Goal: Task Accomplishment & Management: Manage account settings

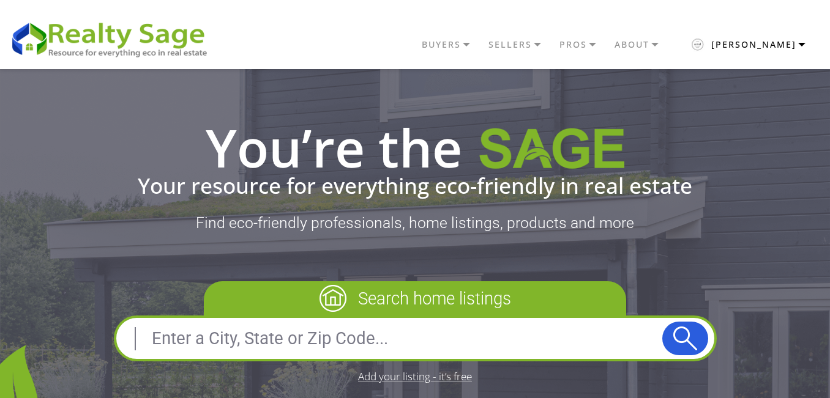
click at [781, 42] on button "Ellie" at bounding box center [747, 44] width 147 height 29
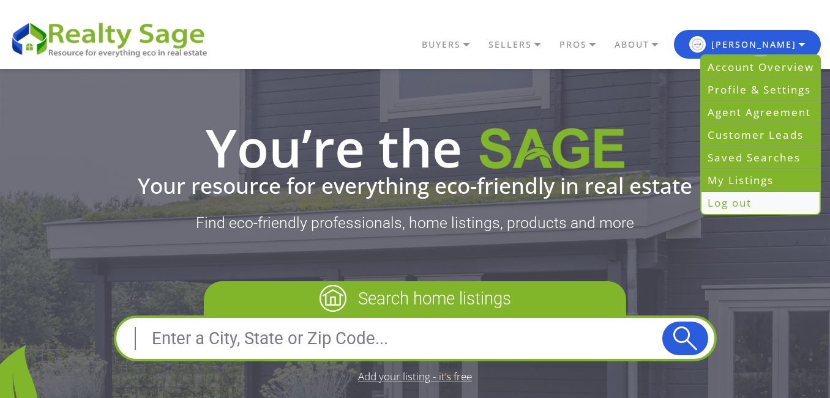
click at [746, 200] on link "Log out" at bounding box center [760, 203] width 118 height 22
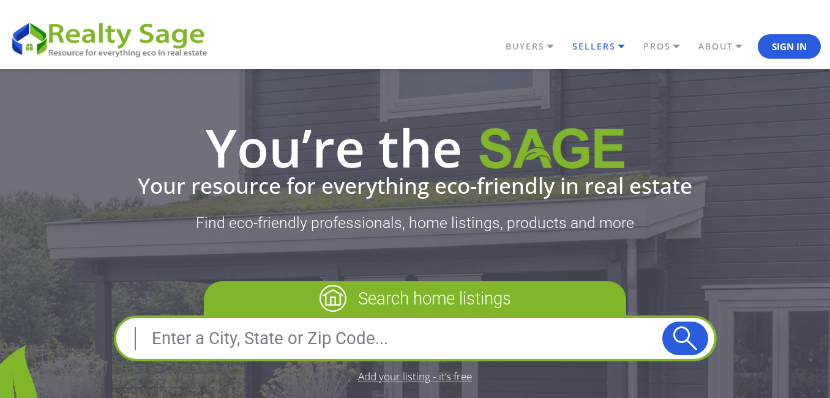
click at [569, 50] on link "SELLERS" at bounding box center [535, 46] width 67 height 21
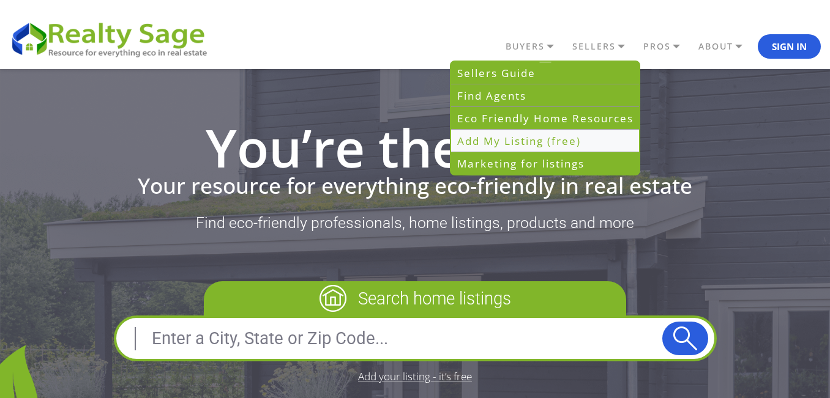
click at [569, 138] on link "Add My Listing (free)" at bounding box center [545, 141] width 188 height 23
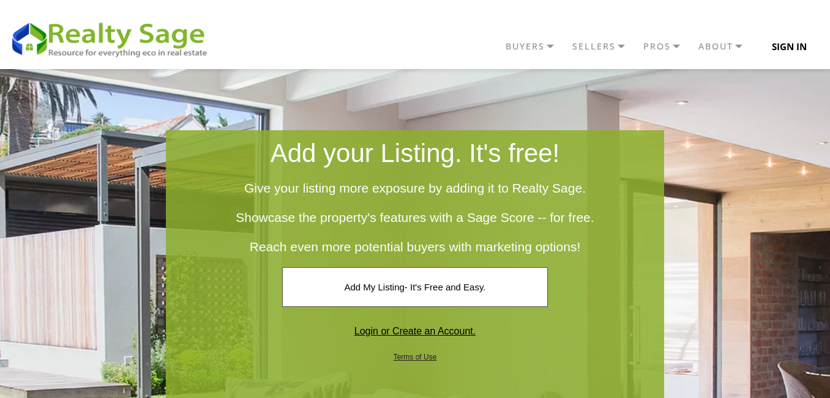
click at [793, 51] on button "Sign In" at bounding box center [788, 46] width 63 height 24
click at [771, 58] on button "Sign In" at bounding box center [788, 46] width 63 height 24
click at [785, 50] on button "Sign In" at bounding box center [788, 46] width 63 height 24
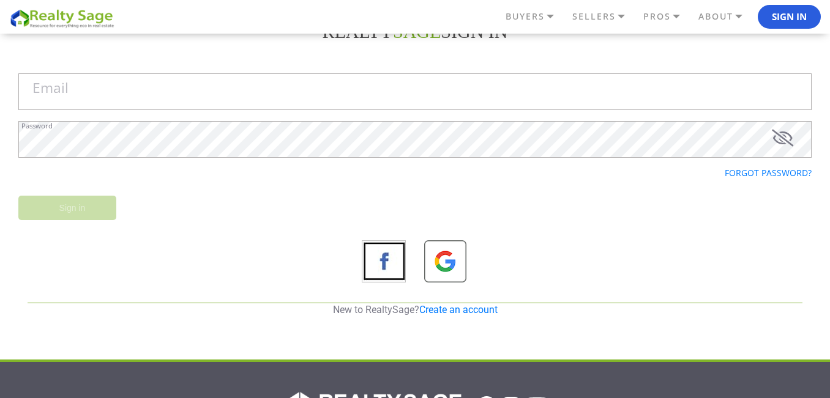
scroll to position [61, 0]
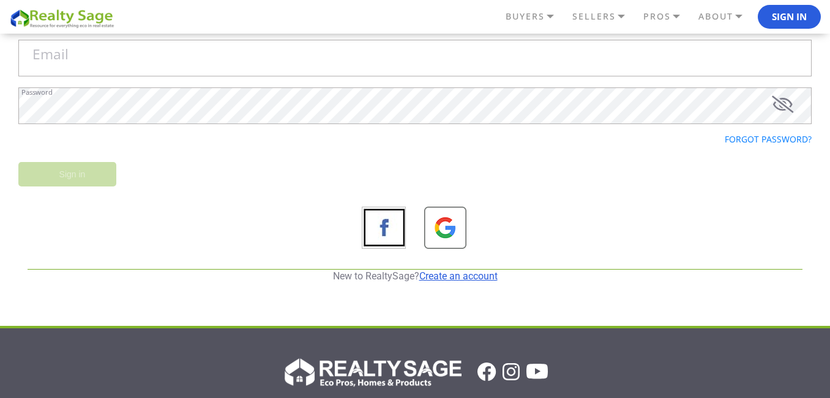
click at [484, 273] on link "Create an account" at bounding box center [458, 276] width 78 height 12
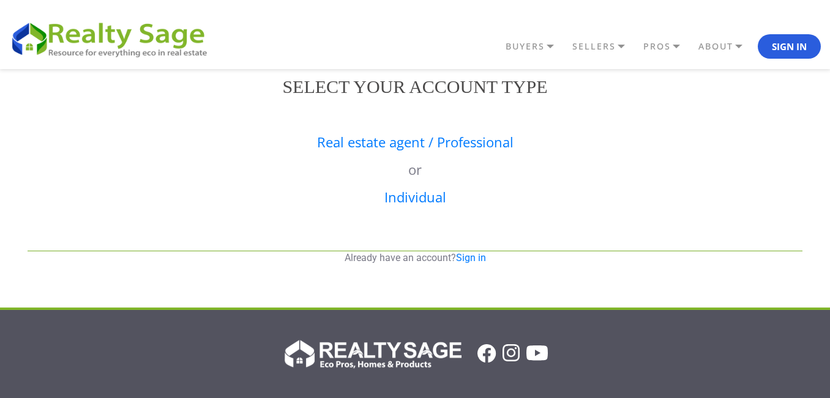
scroll to position [0, 0]
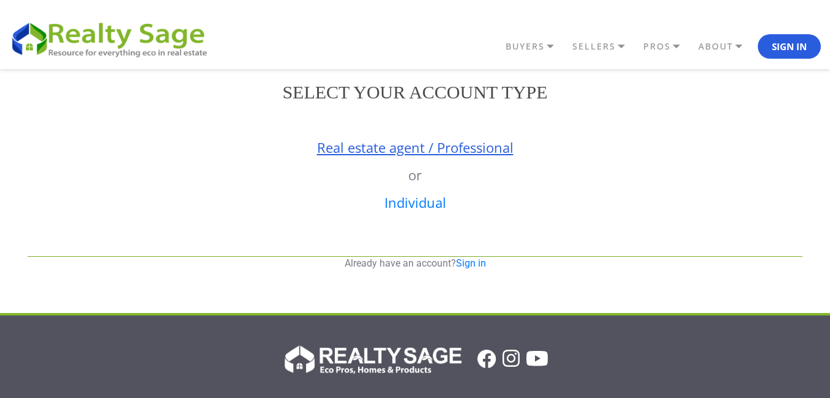
click at [448, 153] on link "Real estate agent / Professional" at bounding box center [415, 147] width 196 height 18
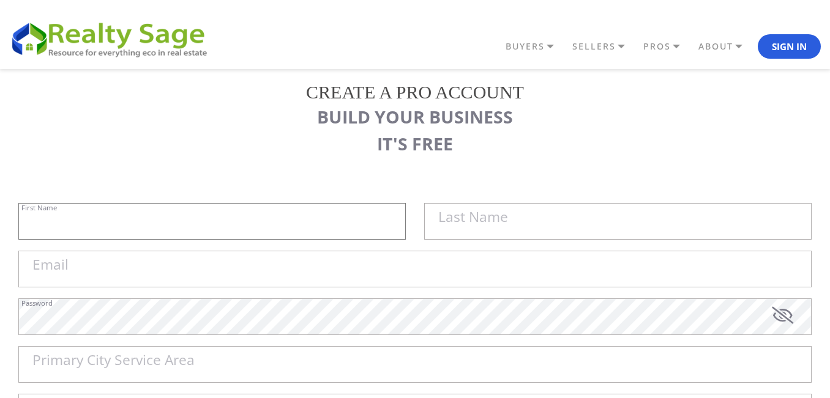
click at [240, 231] on input "First Name" at bounding box center [211, 221] width 387 height 37
paste input "EZ Outdoor Coverings"
click at [111, 229] on input "EZ Outdoor Coverings" at bounding box center [211, 221] width 387 height 37
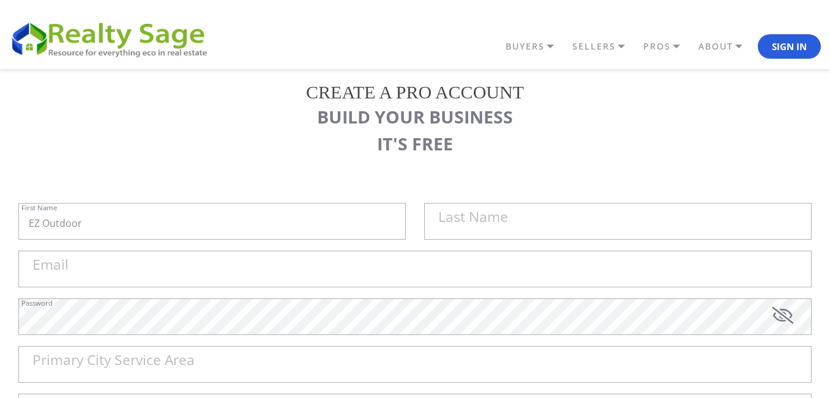
click at [490, 222] on label "Last Name" at bounding box center [473, 217] width 70 height 14
click at [406, 222] on input "EZ Outdoor" at bounding box center [211, 221] width 387 height 37
paste input "Coverings"
type input "EZ Outdoor Coverings"
click at [472, 219] on label "Last Name" at bounding box center [473, 217] width 70 height 14
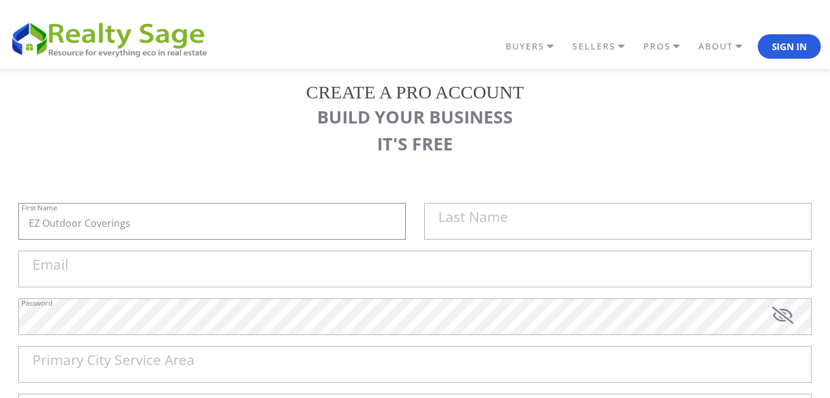
click at [406, 219] on input "EZ Outdoor Coverings" at bounding box center [211, 221] width 387 height 37
click at [472, 219] on label "Last Name" at bounding box center [473, 217] width 70 height 14
click at [406, 219] on input "EZ Outdoor Coverings" at bounding box center [211, 221] width 387 height 37
click at [472, 219] on label "Last Name" at bounding box center [473, 217] width 70 height 14
click at [406, 219] on input "EZ Outdoor Coverings" at bounding box center [211, 221] width 387 height 37
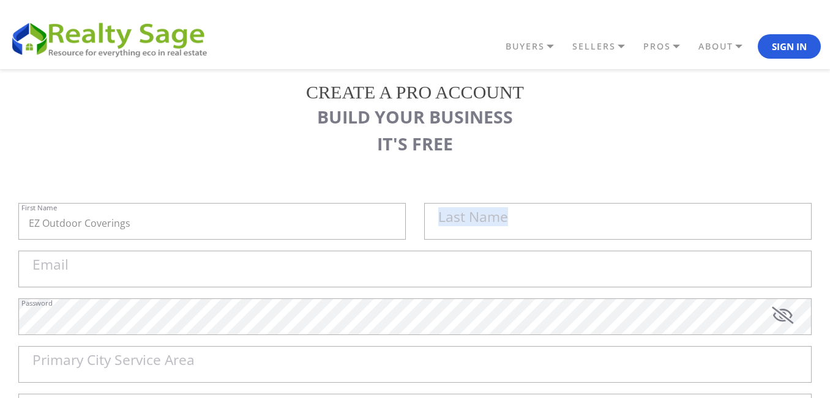
click at [472, 219] on label "Last Name" at bounding box center [473, 217] width 70 height 14
click at [406, 219] on input "EZ Outdoor Coverings" at bounding box center [211, 221] width 387 height 37
click at [467, 228] on input "text" at bounding box center [617, 221] width 387 height 37
paste input "Coverings"
type input "Coverings"
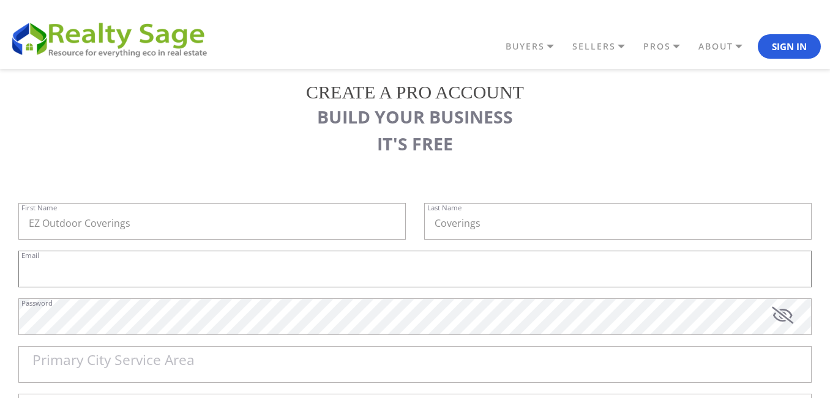
click at [155, 274] on input "Email" at bounding box center [414, 269] width 793 height 37
paste input "info.ezoutdoorcoverings@gmail.com"
type input "info.ezoutdoorcoverings@gmail.com"
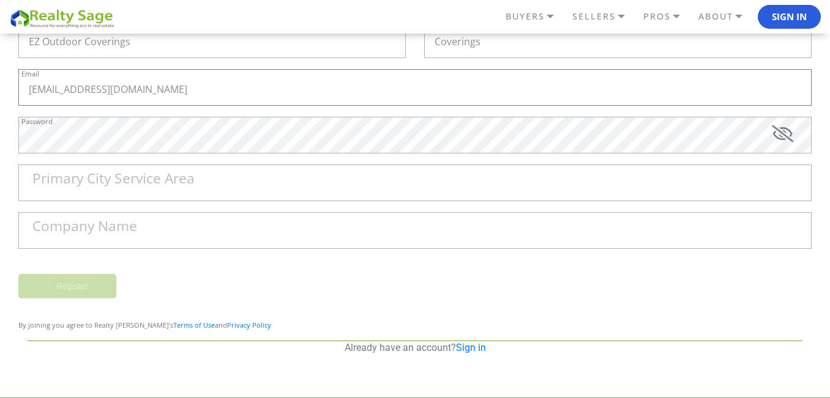
scroll to position [198, 0]
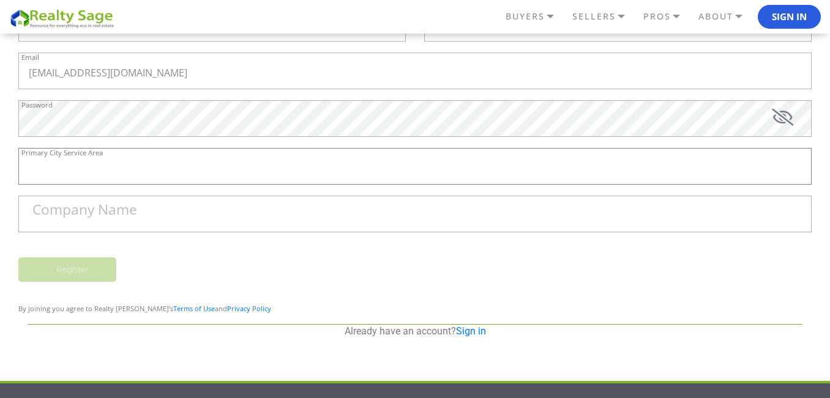
click at [147, 172] on input "Primary City Service Area" at bounding box center [414, 166] width 793 height 37
paste input "Kutztown"
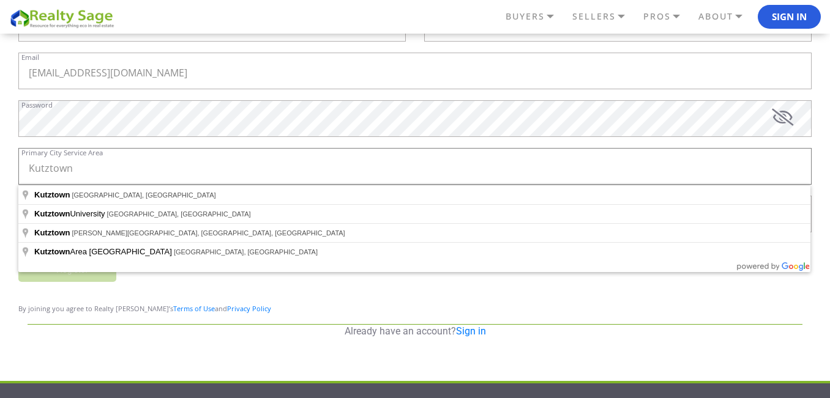
click at [94, 171] on input "Kutztown" at bounding box center [414, 166] width 793 height 37
type input "Kutztown, PA, USA"
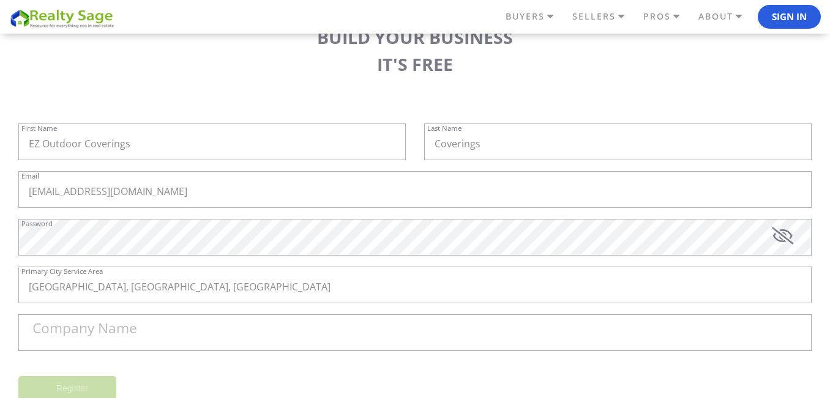
scroll to position [75, 0]
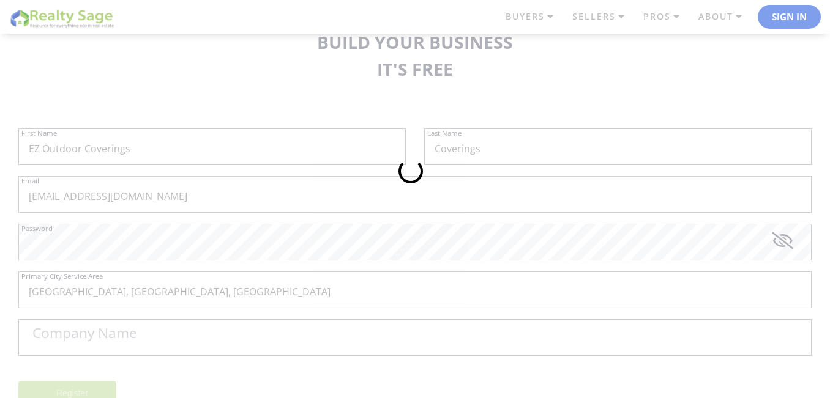
click at [147, 147] on div at bounding box center [415, 199] width 830 height 398
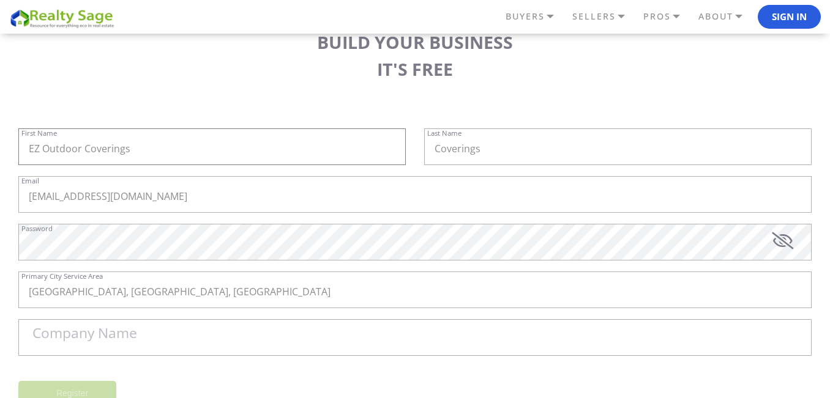
drag, startPoint x: 144, startPoint y: 148, endPoint x: 26, endPoint y: 147, distance: 118.1
click at [26, 147] on input "EZ Outdoor Coverings" at bounding box center [211, 146] width 387 height 37
drag, startPoint x: 66, startPoint y: 338, endPoint x: 89, endPoint y: 292, distance: 51.4
click at [66, 340] on label "Company Name" at bounding box center [84, 334] width 105 height 14
click at [66, 340] on input "Company Name" at bounding box center [414, 337] width 793 height 37
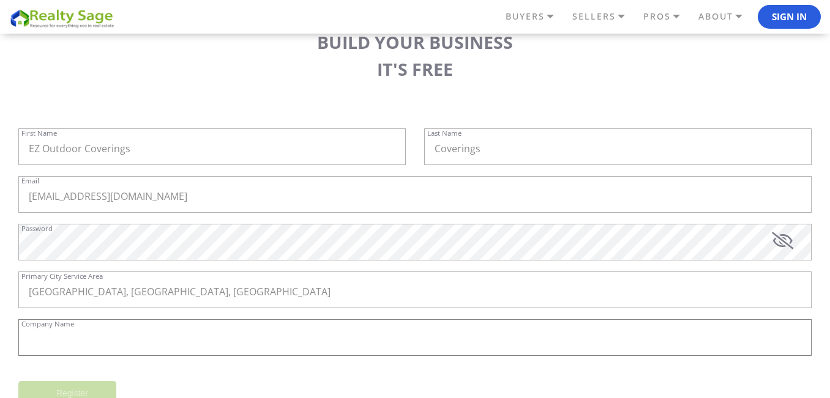
paste input "EZ Outdoor Coverings"
type input "EZ Outdoor Coverings"
click at [105, 143] on input "EZ Outdoor Coverings" at bounding box center [211, 146] width 387 height 37
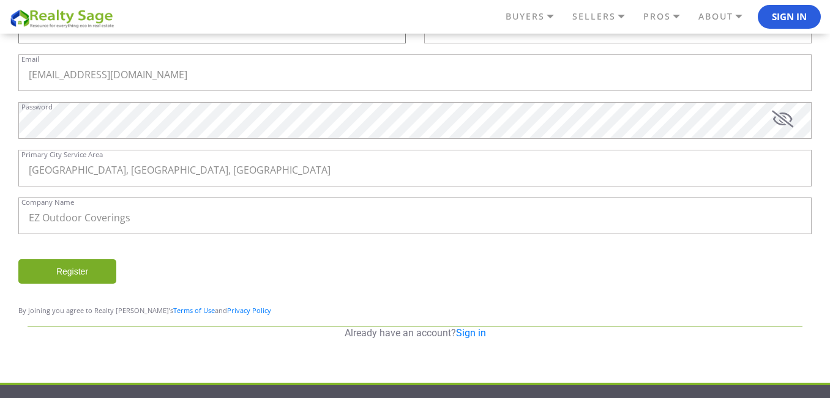
scroll to position [197, 0]
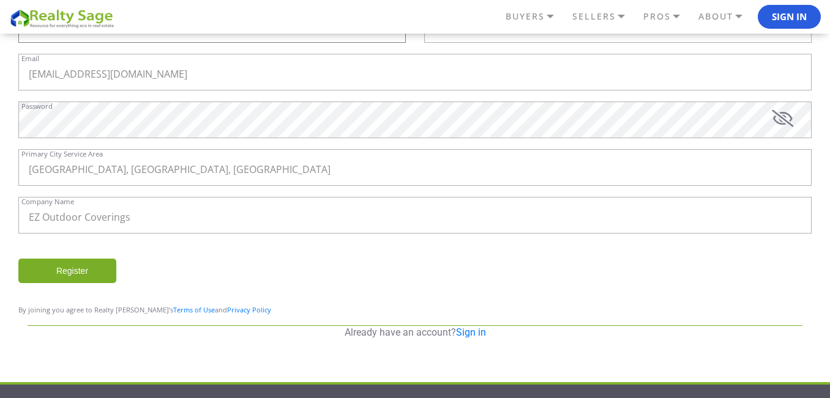
type input "EZ Outdoor"
click at [90, 269] on input "Register" at bounding box center [67, 271] width 98 height 24
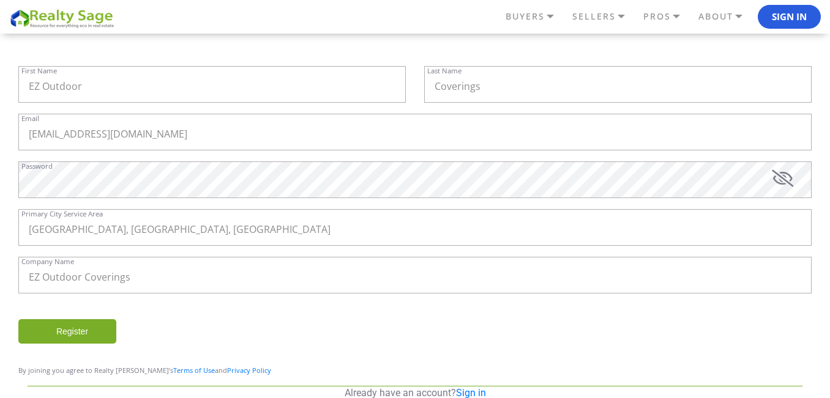
scroll to position [173, 0]
click at [94, 336] on input "Register" at bounding box center [67, 333] width 98 height 24
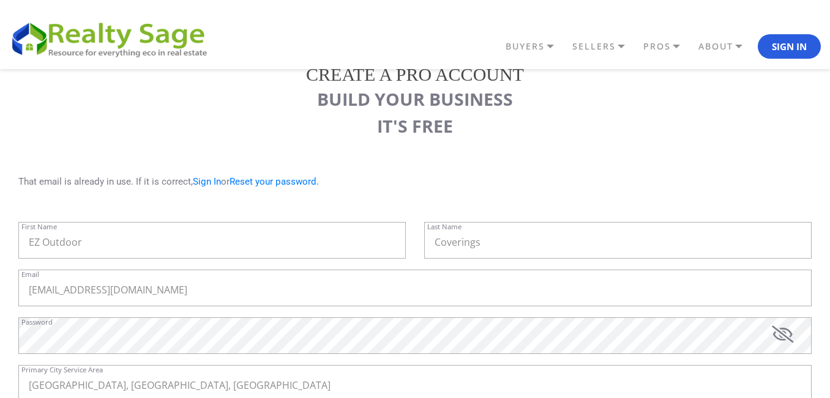
scroll to position [14, 0]
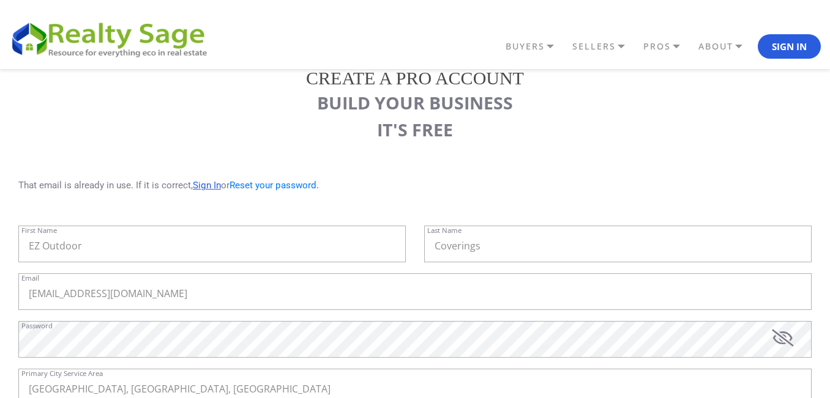
click at [217, 186] on link "Sign In" at bounding box center [207, 185] width 28 height 11
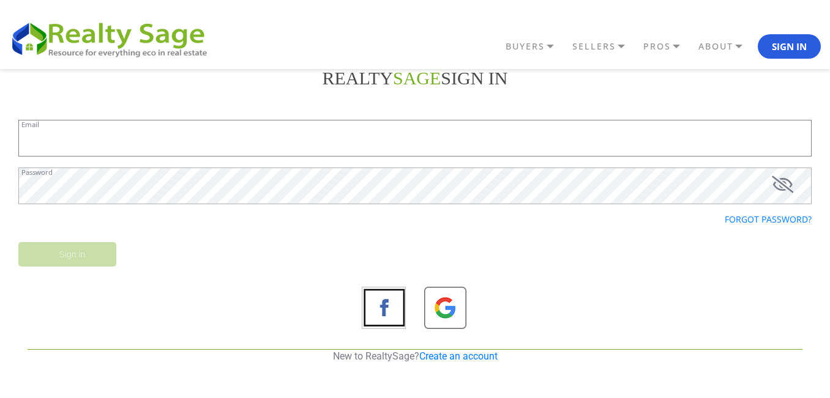
click at [374, 147] on input "Email" at bounding box center [414, 138] width 793 height 37
paste input "info.ezoutdoorcoverings@gmail.com"
type input "info.ezoutdoorcoverings@gmail.com"
click at [259, 234] on div "Forgot password?" at bounding box center [414, 228] width 811 height 27
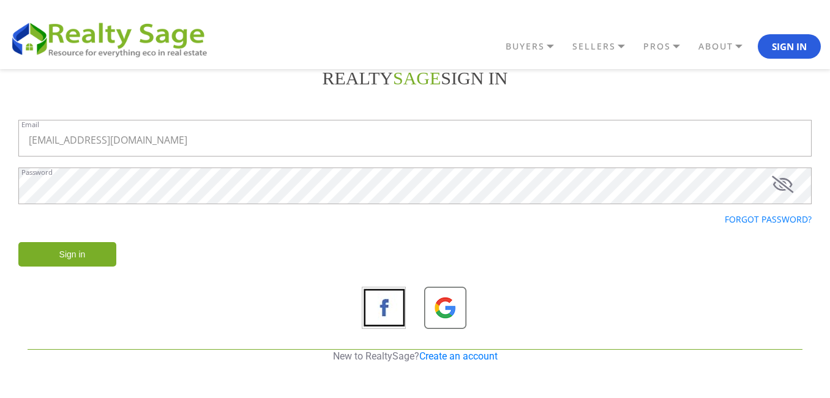
click at [61, 264] on input "Sign in" at bounding box center [67, 254] width 98 height 24
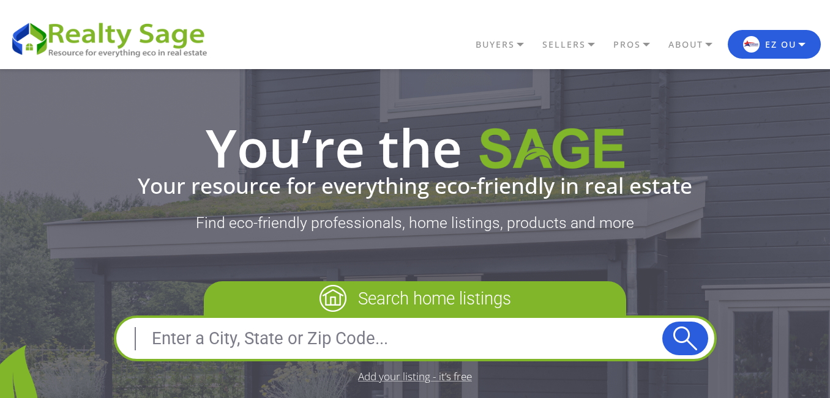
click at [778, 46] on button "EZ Ou" at bounding box center [773, 44] width 93 height 29
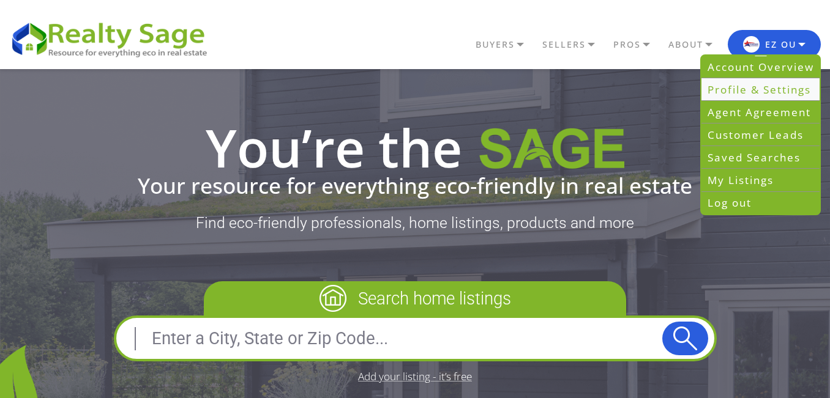
click at [779, 84] on link "Profile & Settings" at bounding box center [760, 89] width 118 height 23
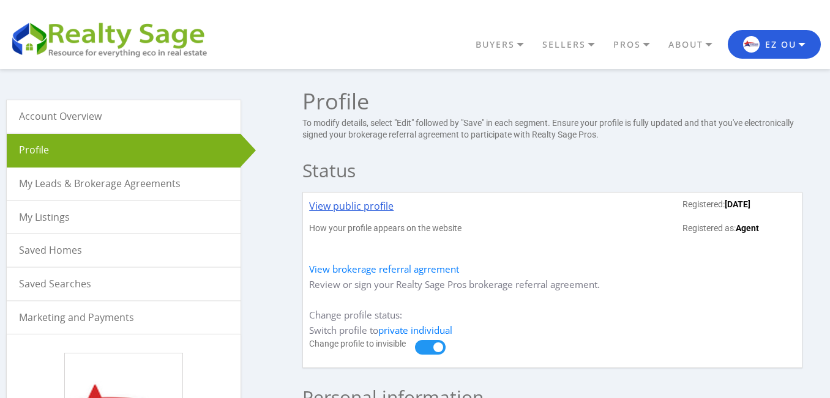
click at [354, 204] on link "View public profile" at bounding box center [351, 211] width 84 height 24
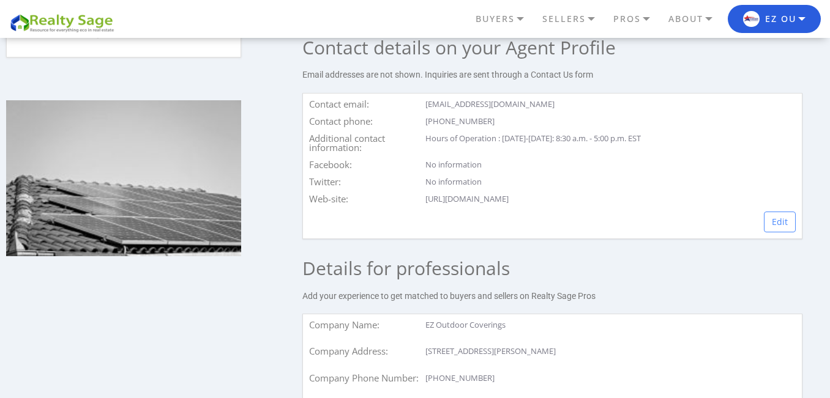
scroll to position [539, 0]
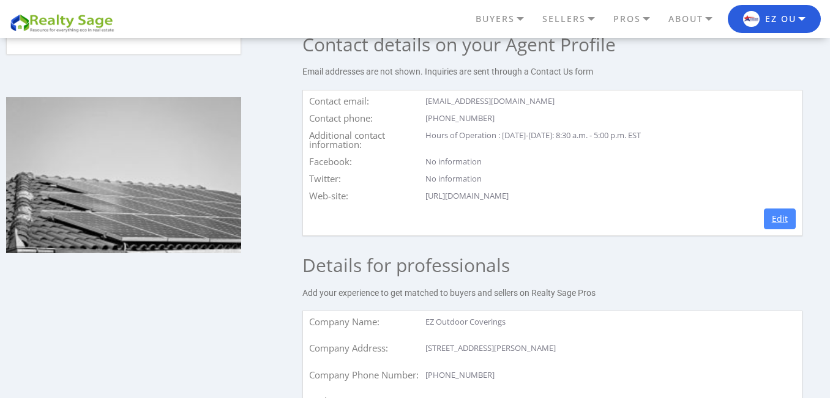
click at [789, 215] on link "Edit" at bounding box center [779, 219] width 32 height 21
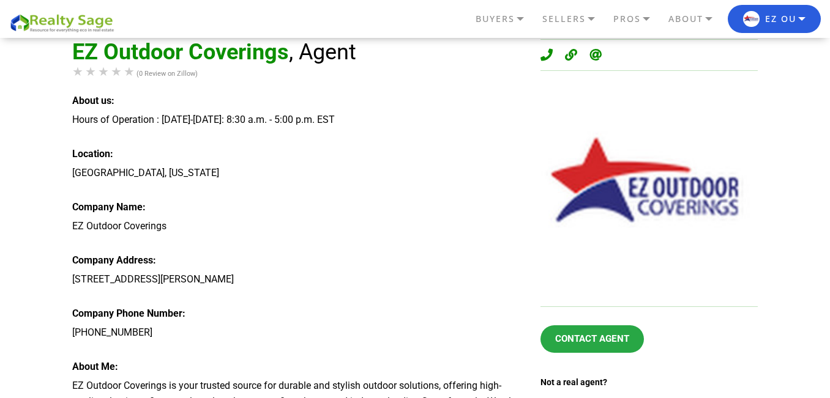
scroll to position [77, 0]
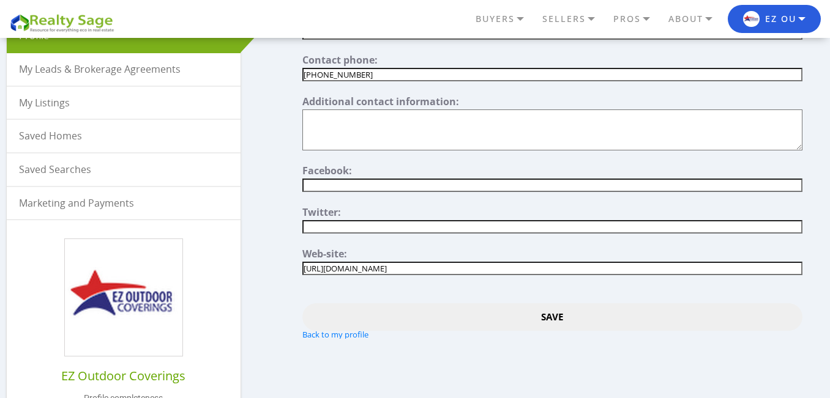
scroll to position [122, 0]
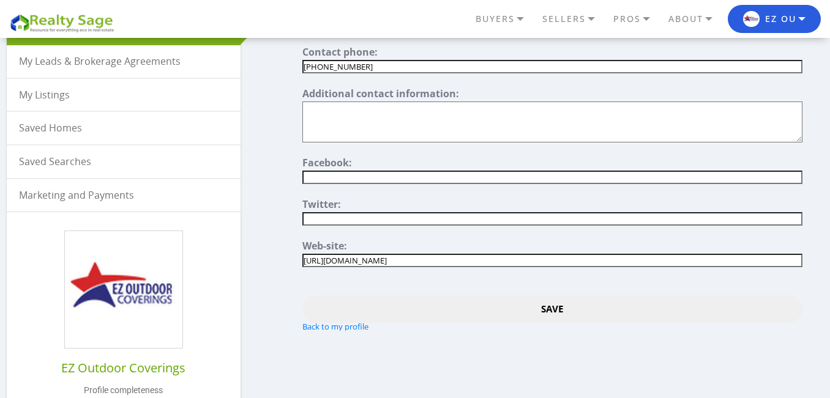
click at [496, 302] on input "Save" at bounding box center [551, 309] width 499 height 28
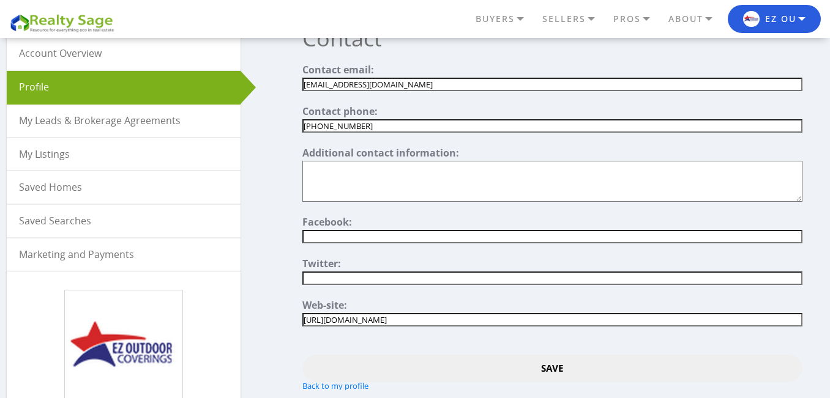
scroll to position [61, 0]
